Goal: Navigation & Orientation: Find specific page/section

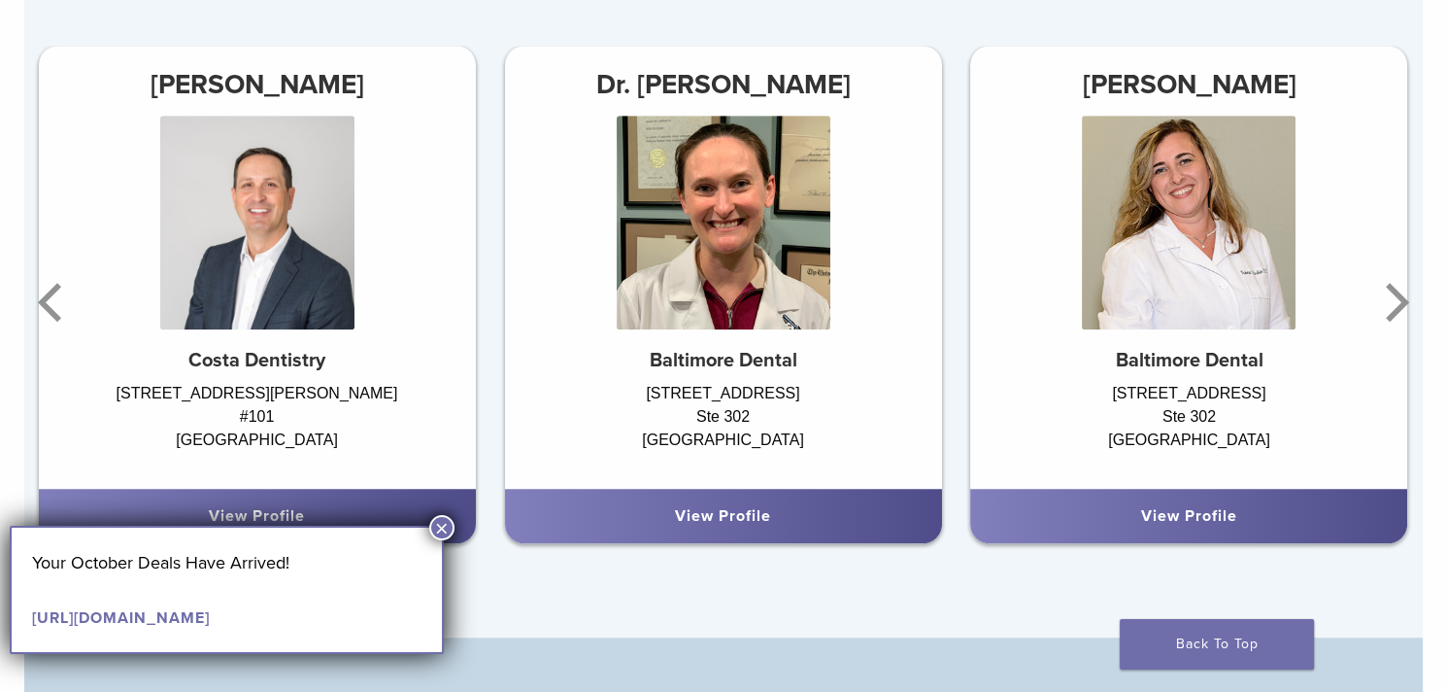
scroll to position [1243, 0]
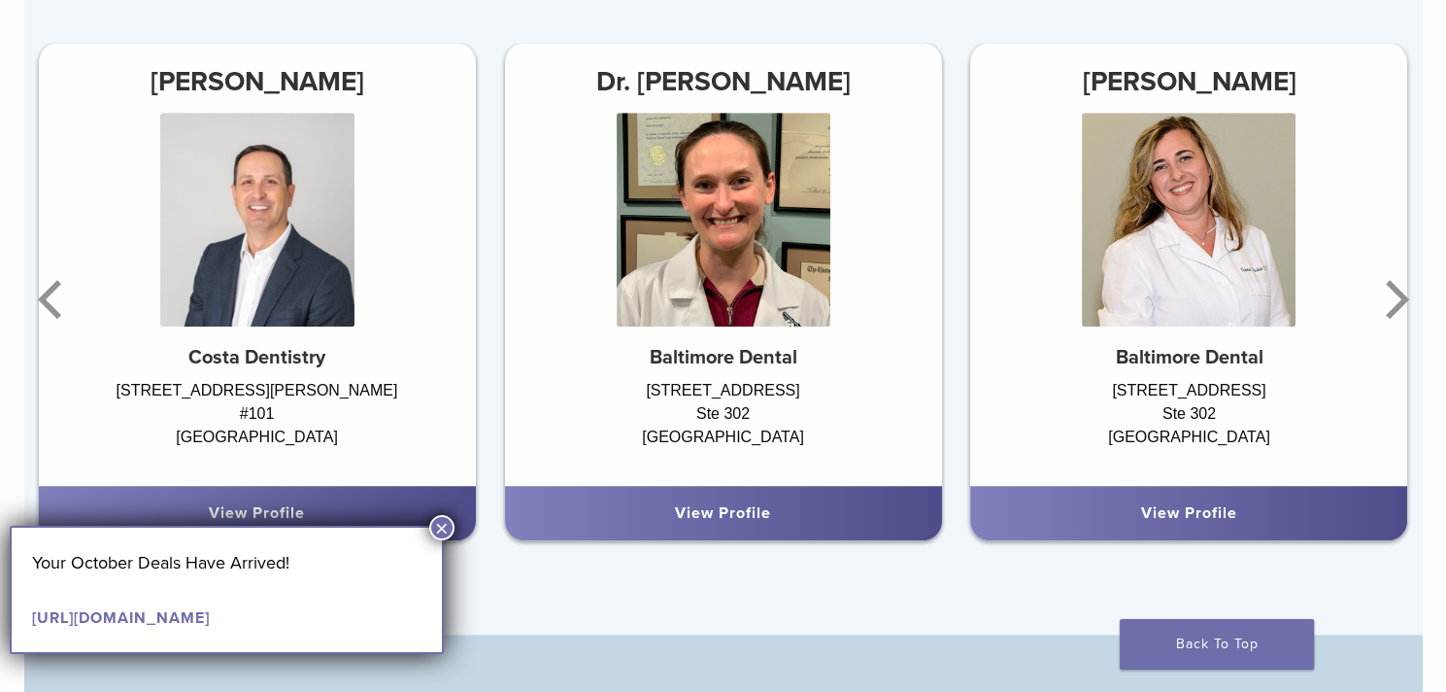
click at [441, 523] on button "×" at bounding box center [441, 527] width 25 height 25
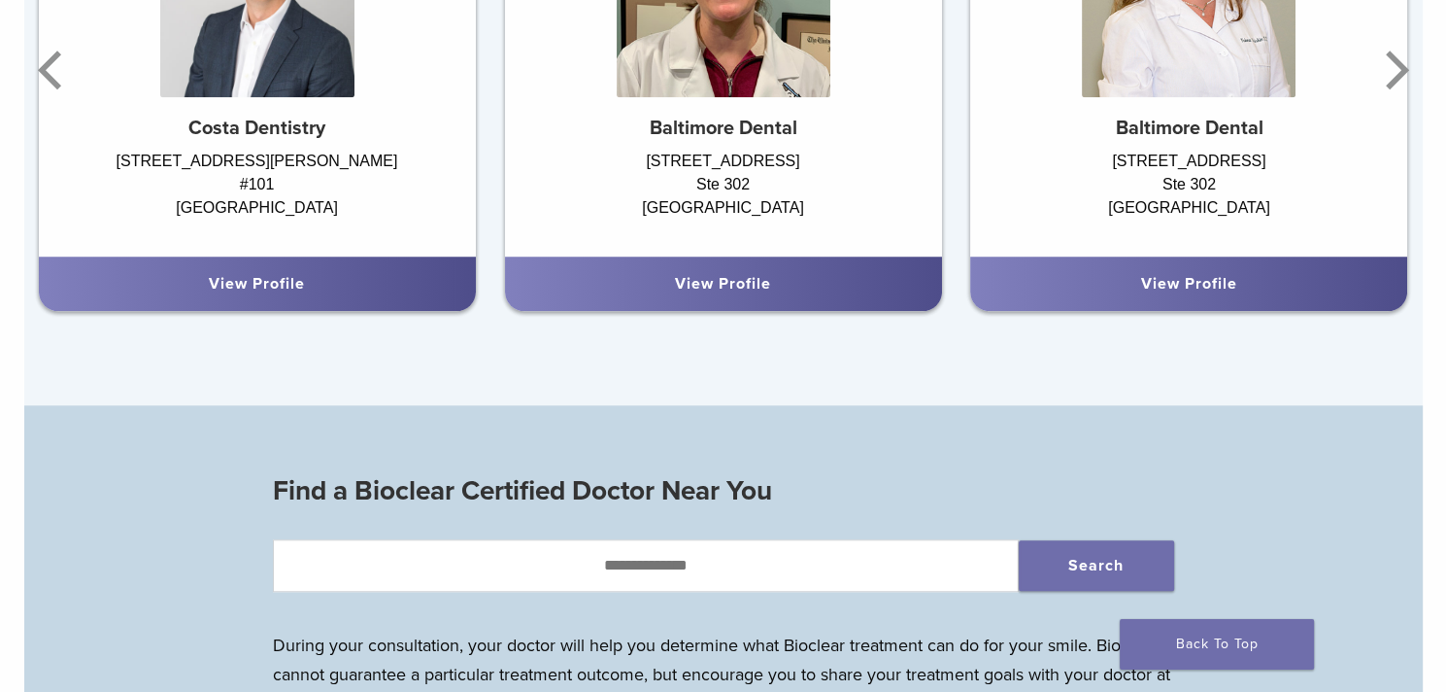
scroll to position [1515, 0]
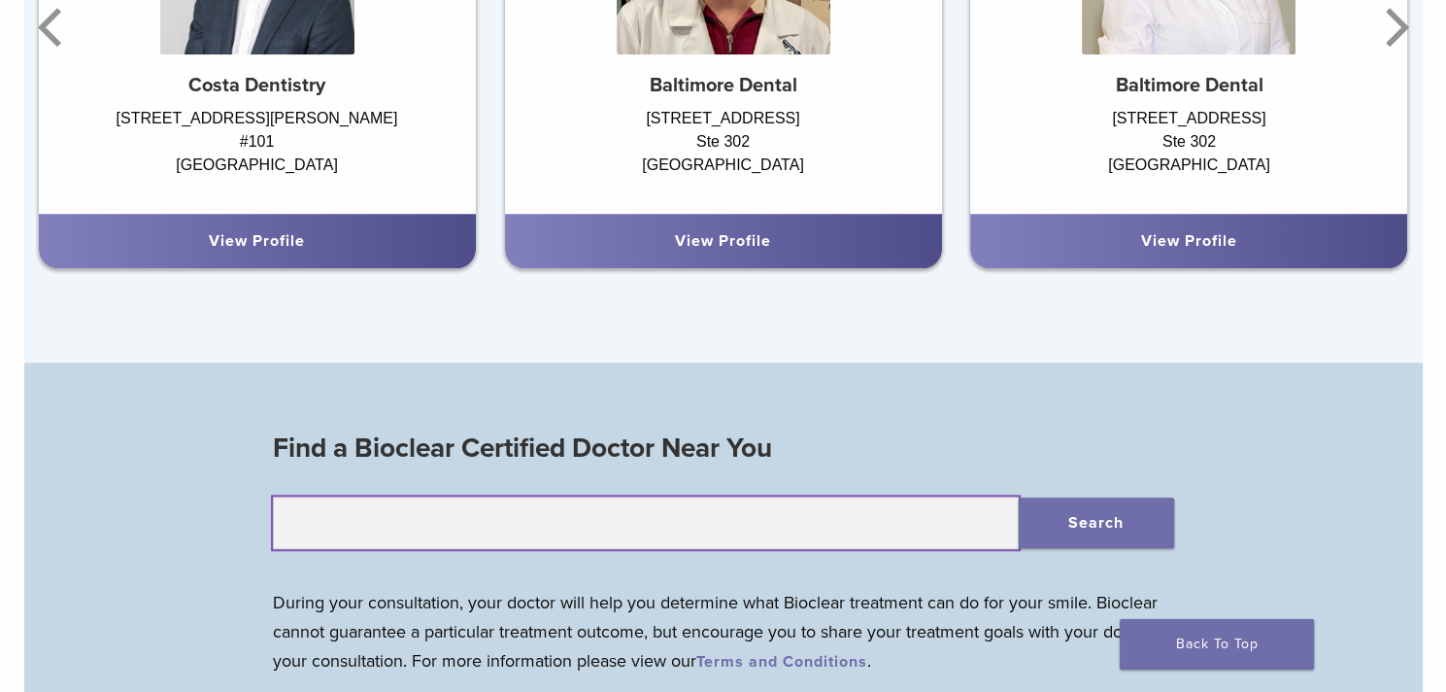
click at [441, 523] on input "text" at bounding box center [646, 522] width 746 height 52
type input "*****"
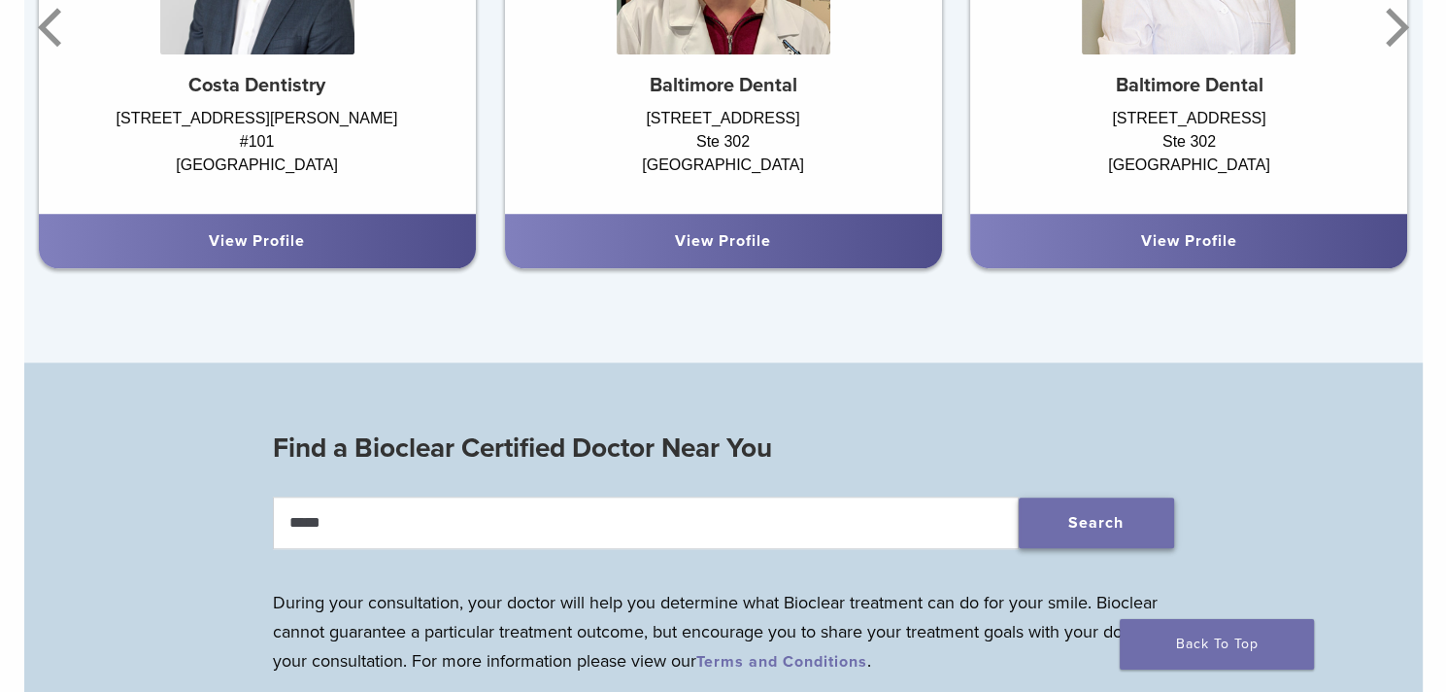
click at [1045, 520] on button "Search" at bounding box center [1096, 522] width 155 height 51
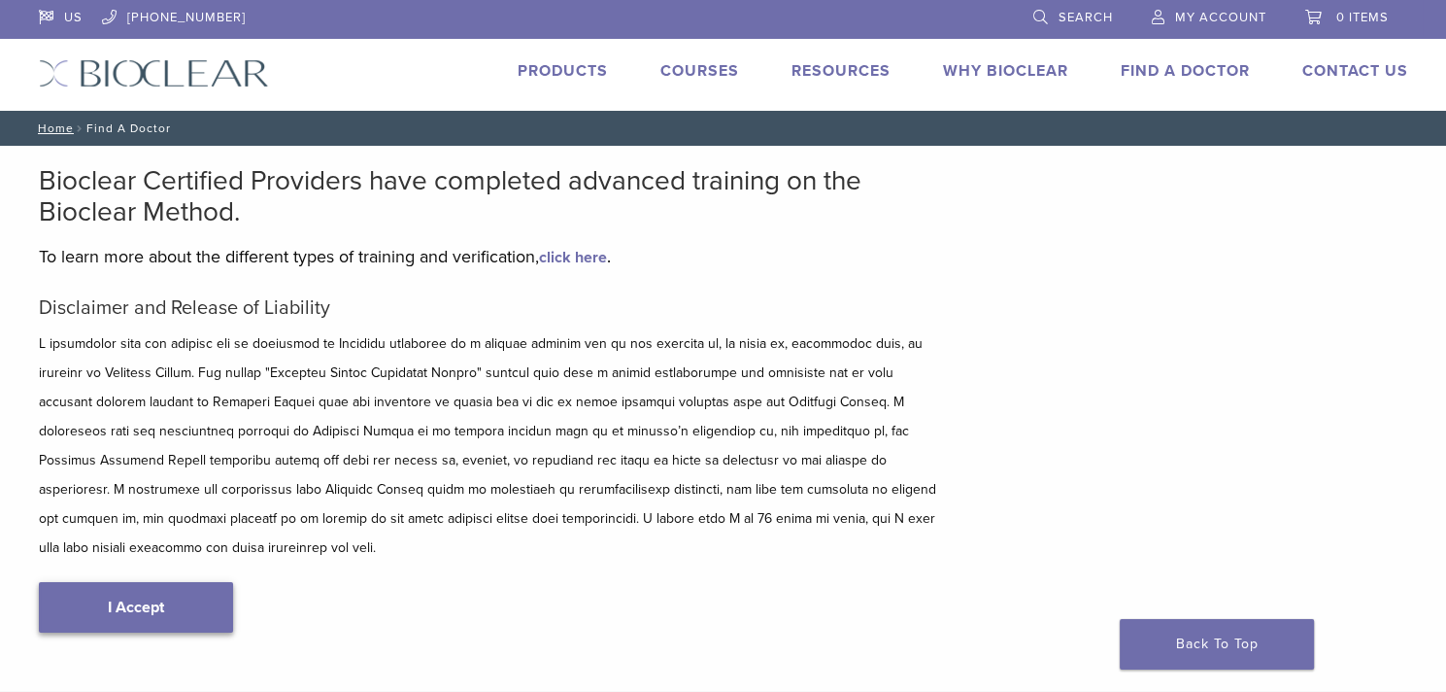
click at [121, 582] on link "I Accept" at bounding box center [136, 607] width 194 height 51
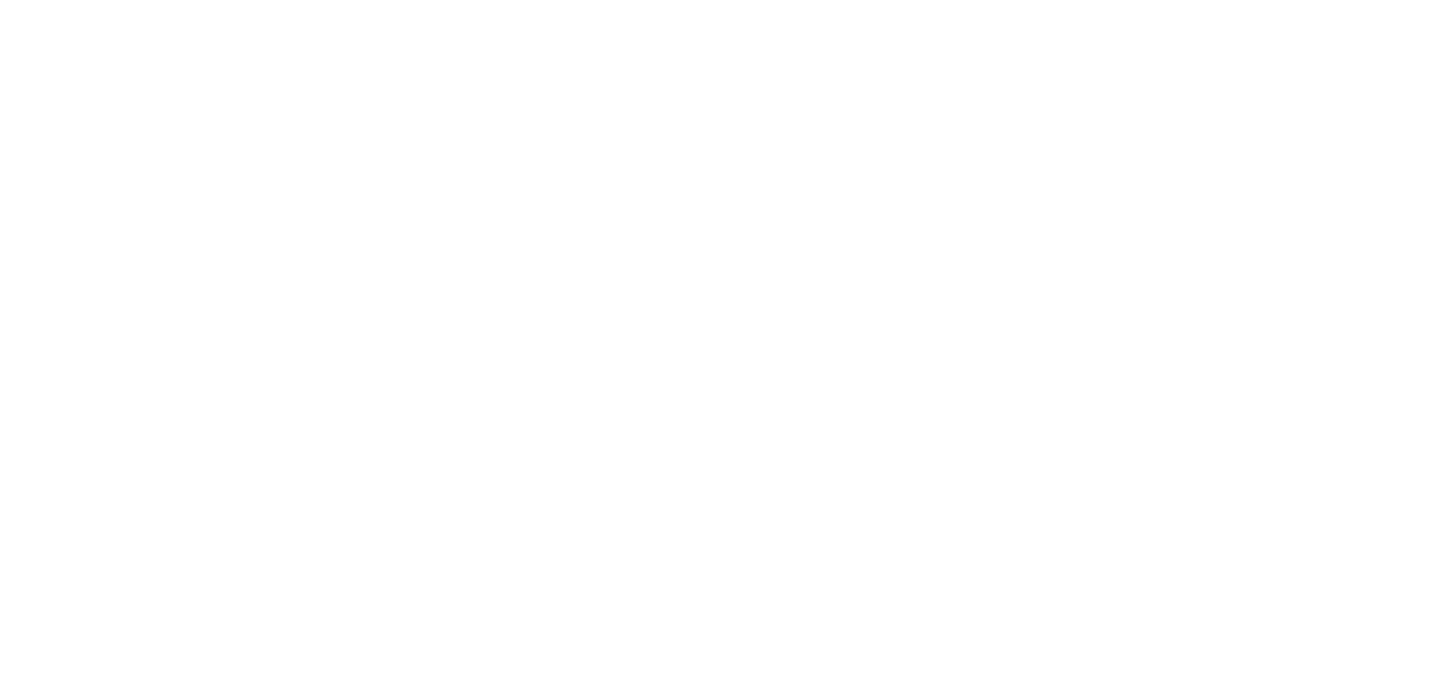
scroll to position [466, 0]
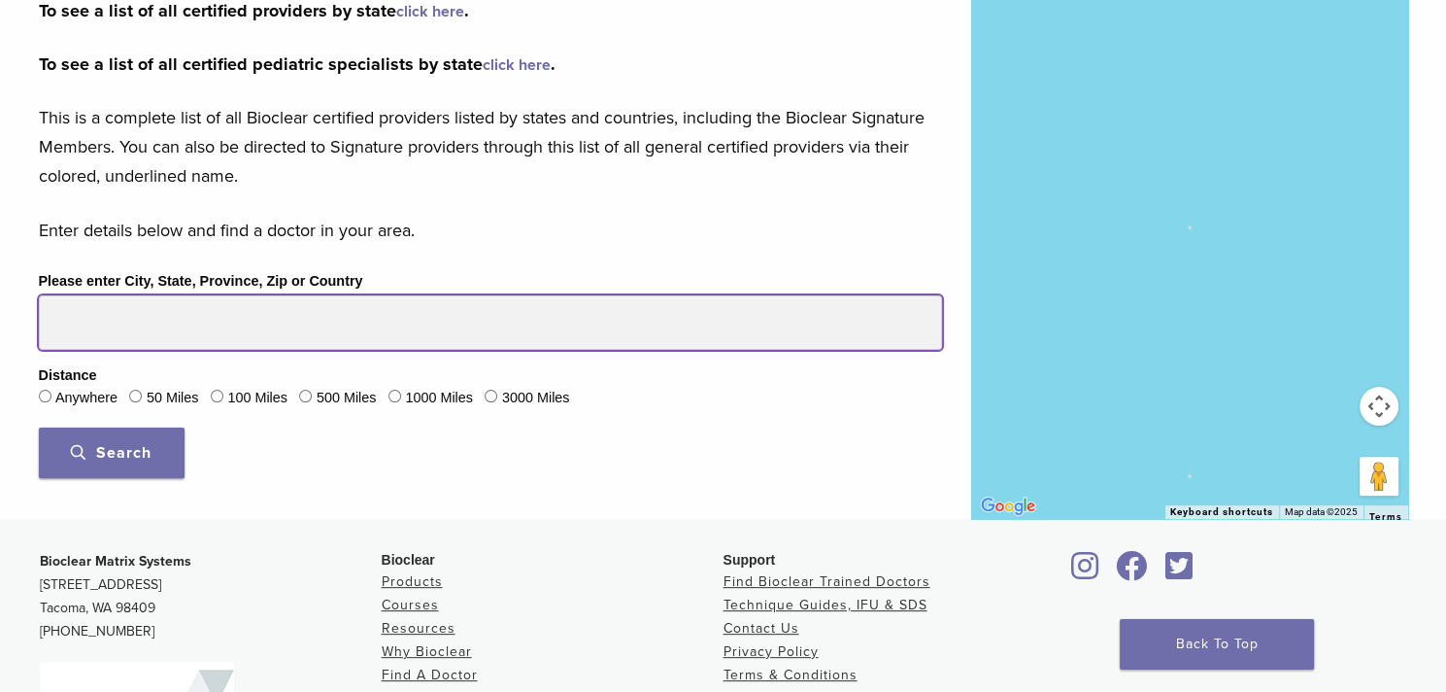
click at [160, 306] on input "Please enter City, State, Province, Zip or Country" at bounding box center [490, 322] width 903 height 54
type input "*****"
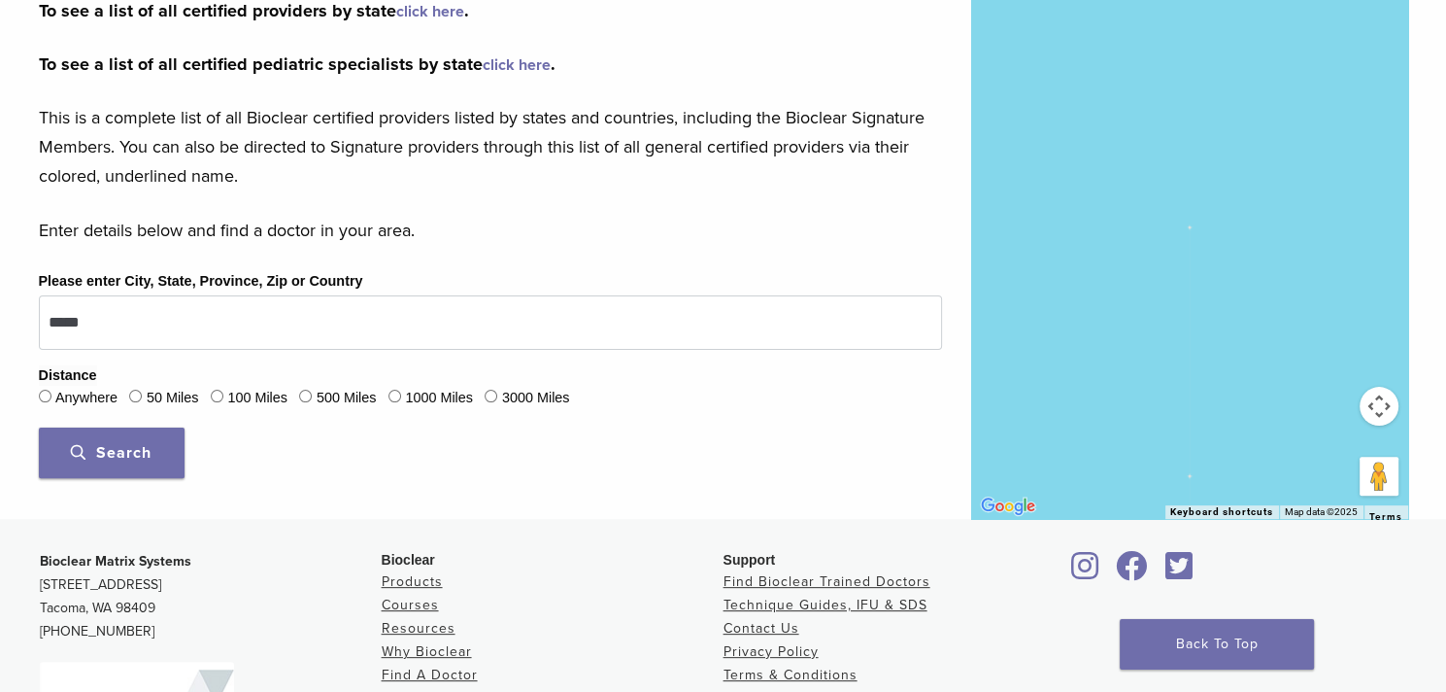
click at [140, 438] on button "Search" at bounding box center [112, 452] width 146 height 51
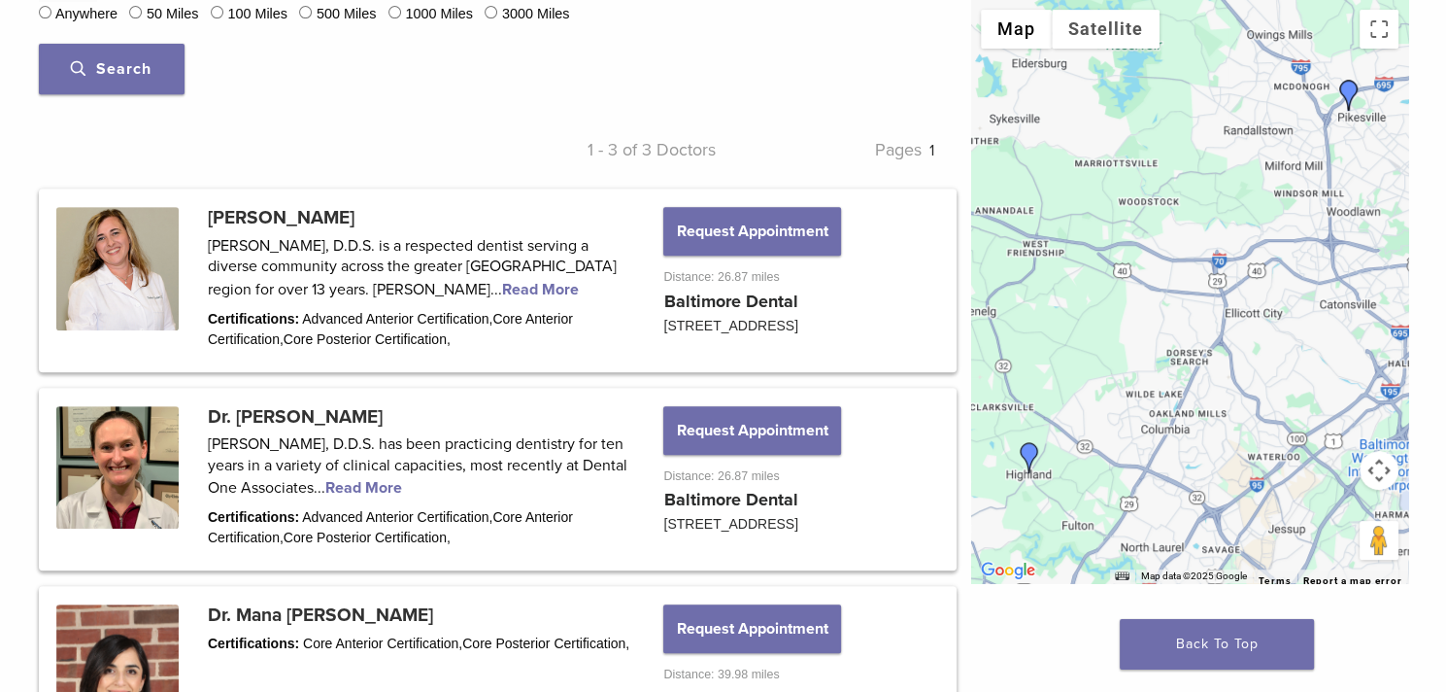
scroll to position [777, 0]
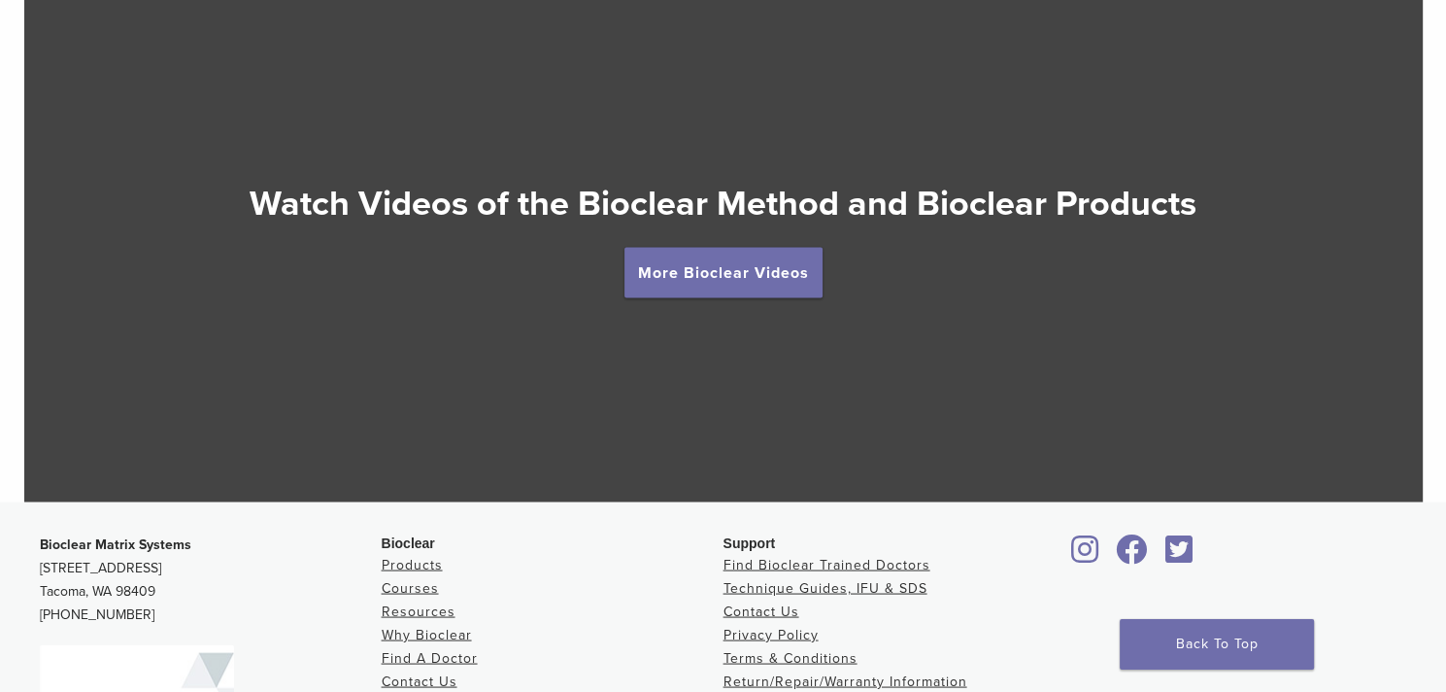
scroll to position [3536, 0]
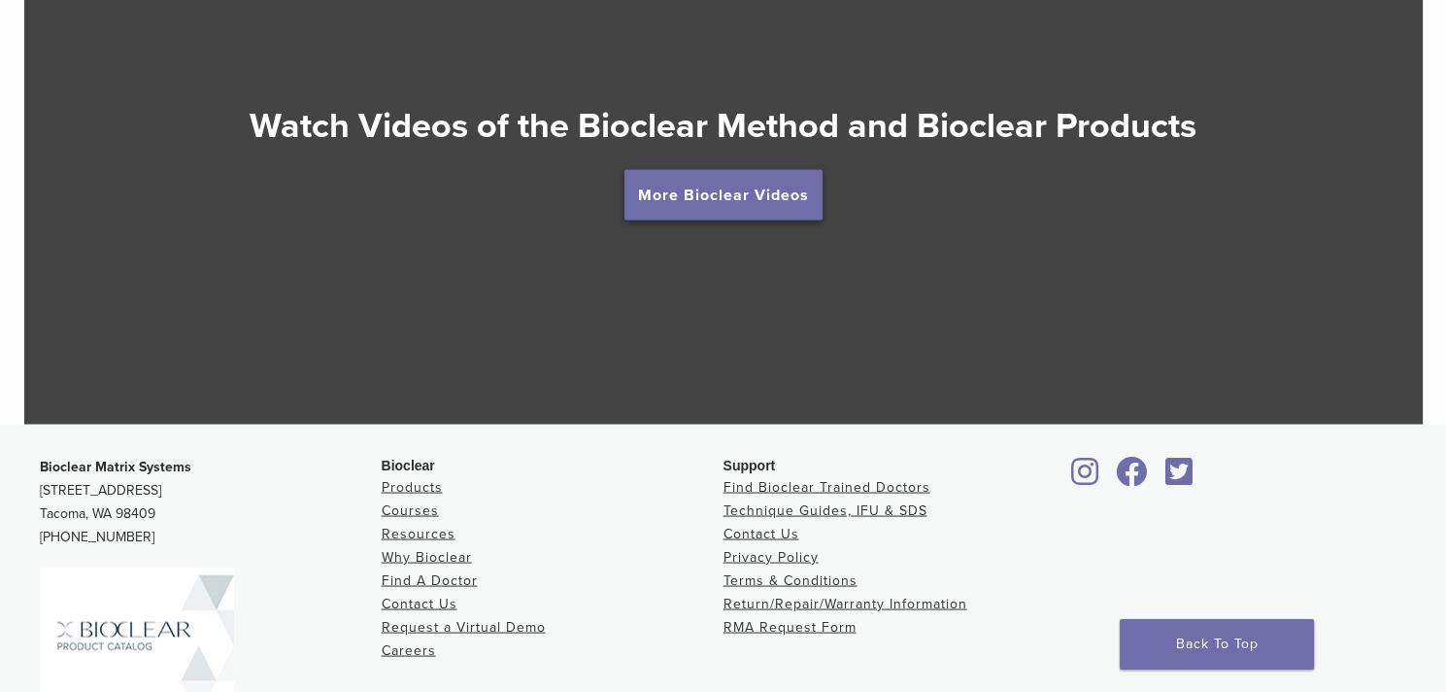
click at [699, 187] on link "More Bioclear Videos" at bounding box center [724, 194] width 198 height 51
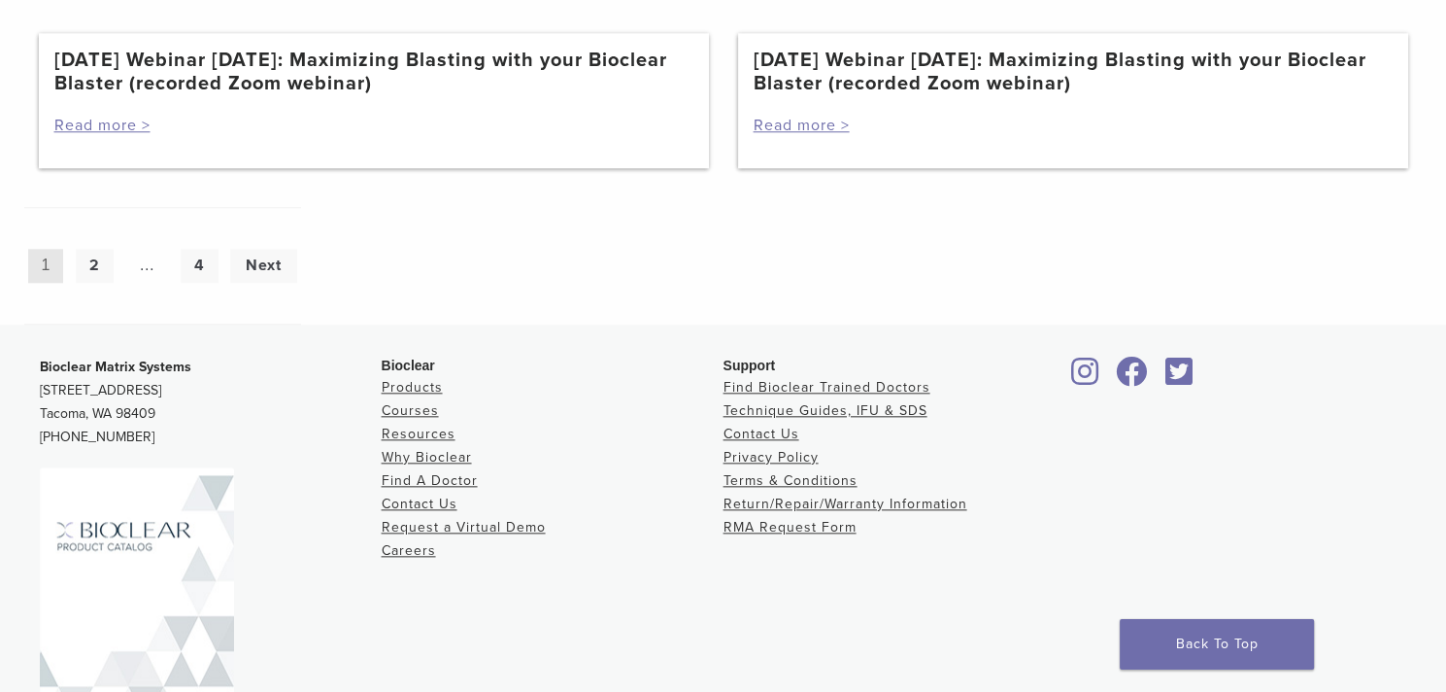
scroll to position [2021, 0]
